Goal: Find specific page/section: Find specific page/section

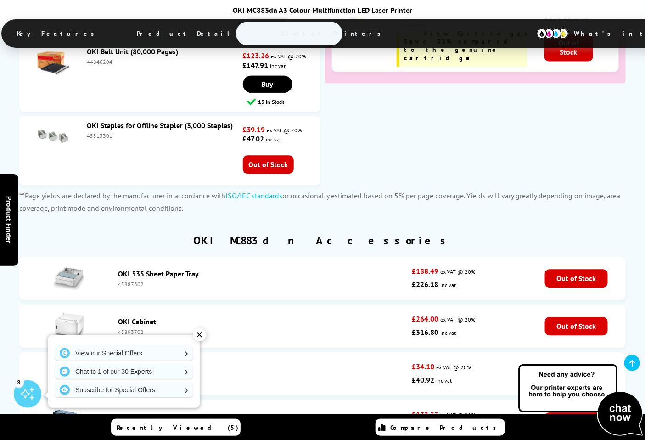
scroll to position [3976, 0]
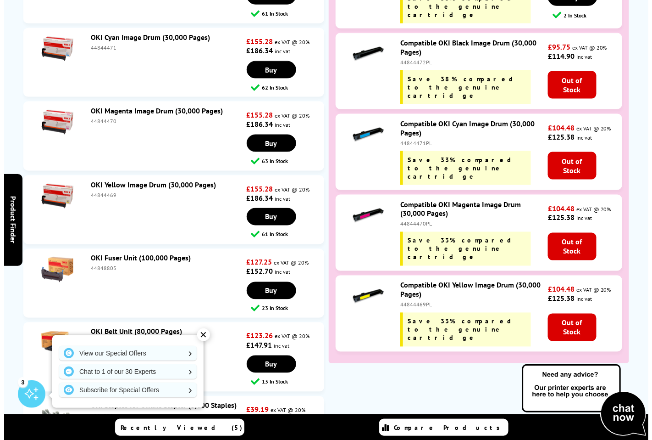
scroll to position [0, 0]
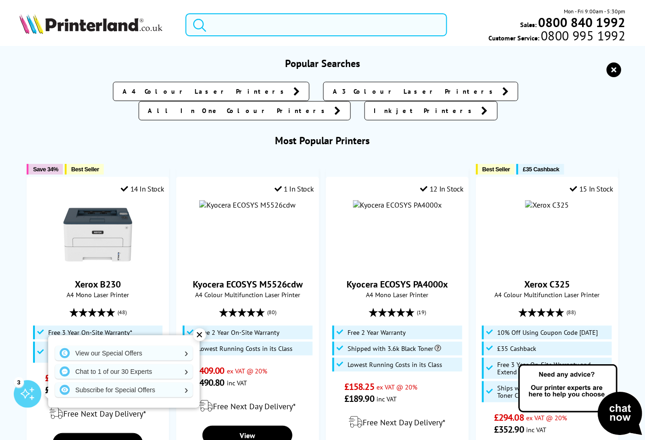
click at [281, 23] on input "search" at bounding box center [316, 24] width 262 height 23
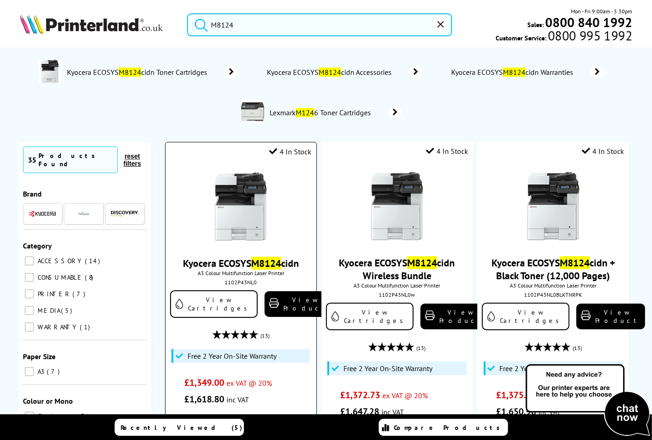
type input "M8124"
click at [211, 228] on img at bounding box center [240, 206] width 69 height 69
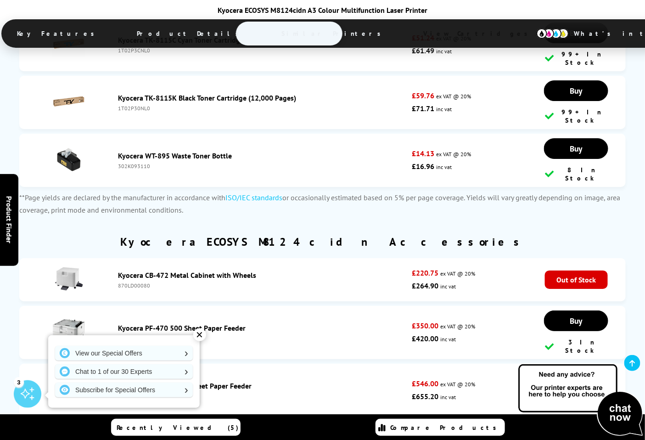
scroll to position [3313, 0]
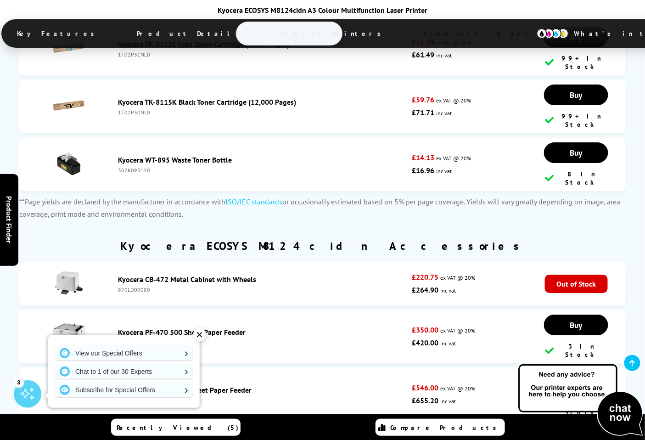
drag, startPoint x: 152, startPoint y: 220, endPoint x: 115, endPoint y: 223, distance: 37.8
click at [116, 327] on div "Kyocera PF-470 500 Sheet Paper Feeder 1203NP3NL0" at bounding box center [262, 336] width 298 height 18
copy div "1203NP3NL0"
